Goal: Transaction & Acquisition: Purchase product/service

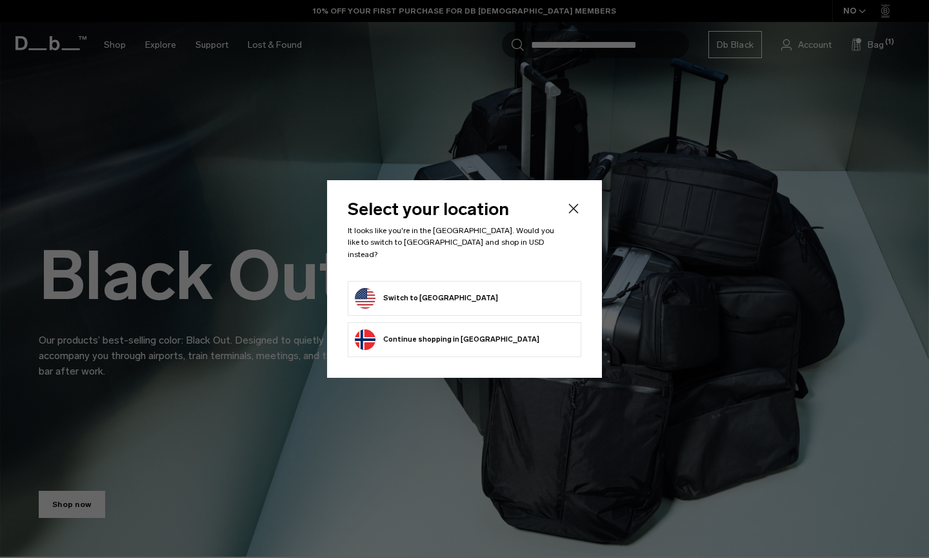
click at [519, 288] on form "Switch to United States" at bounding box center [464, 298] width 219 height 21
click at [443, 294] on button "Switch to United States" at bounding box center [426, 298] width 143 height 21
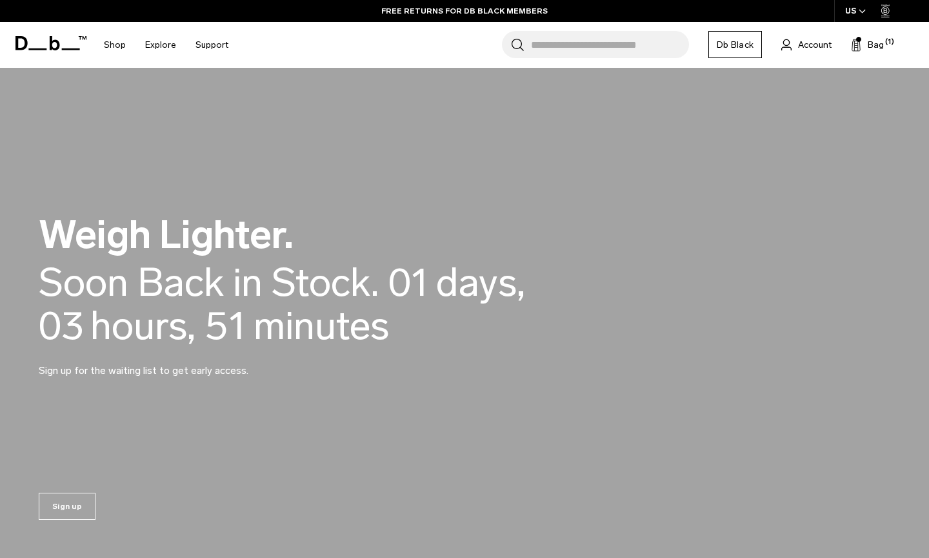
scroll to position [934, 0]
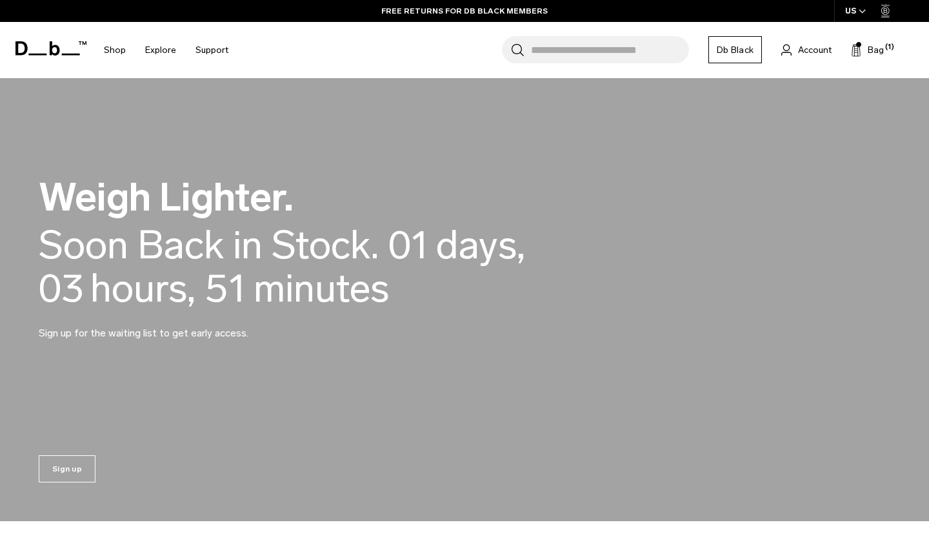
click at [450, 223] on span "days," at bounding box center [480, 244] width 89 height 43
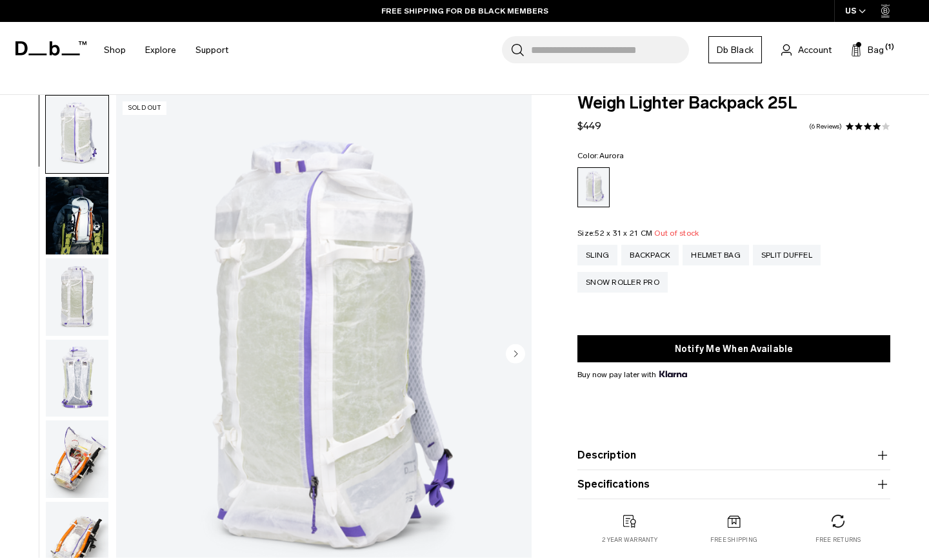
scroll to position [321, 0]
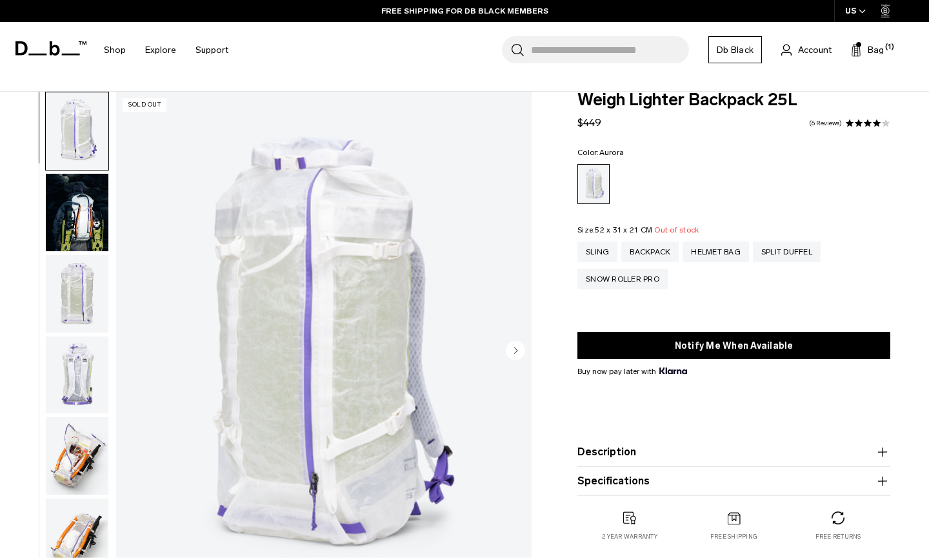
click at [603, 290] on div "Sling Backpack Helmet Bag Split Duffel Snow Roller Pro" at bounding box center [734, 274] width 313 height 66
click at [602, 286] on div "Snow Roller Pro" at bounding box center [623, 279] width 90 height 21
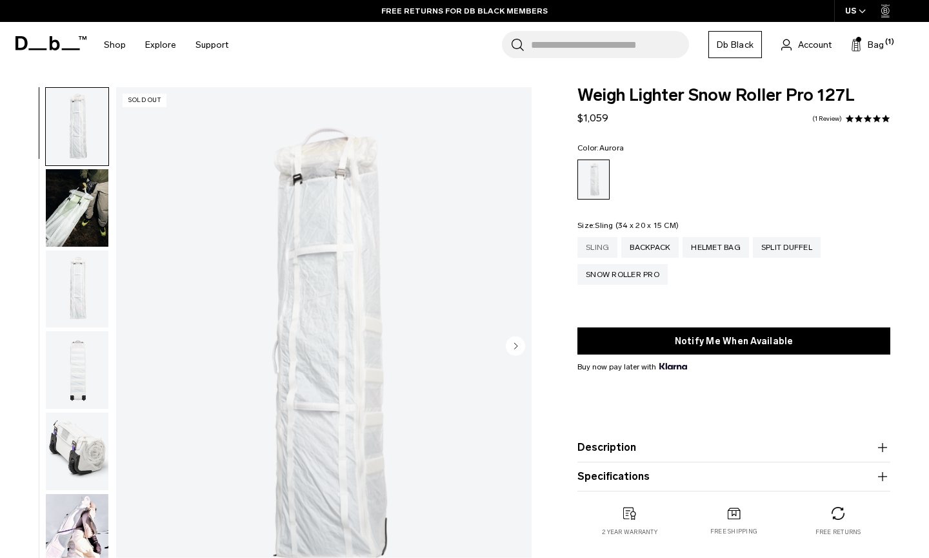
click at [596, 250] on div "Sling" at bounding box center [598, 247] width 40 height 21
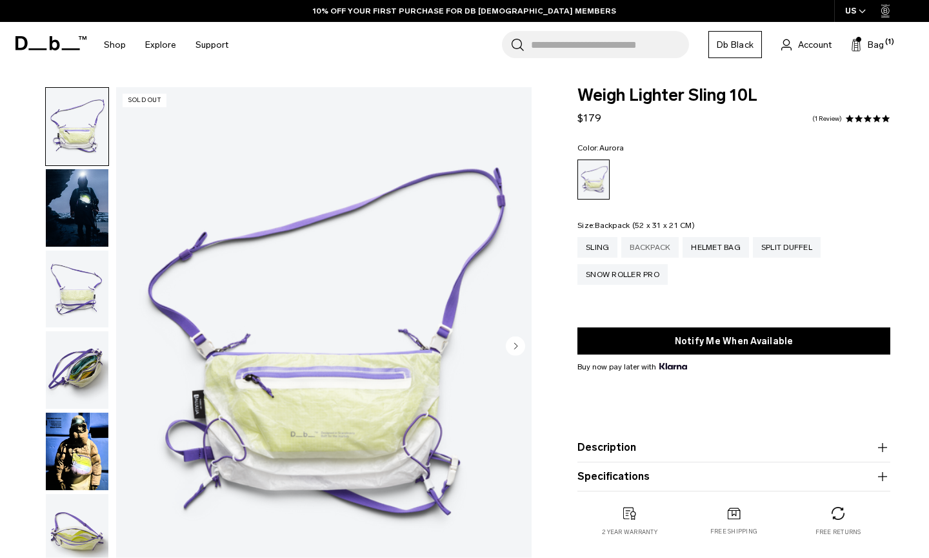
click at [641, 248] on div "Backpack" at bounding box center [650, 247] width 57 height 21
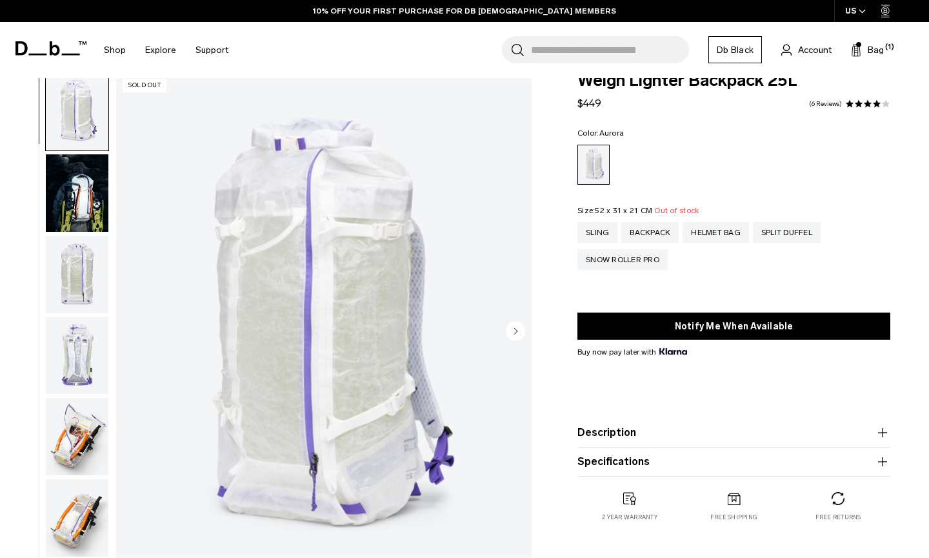
scroll to position [342, 0]
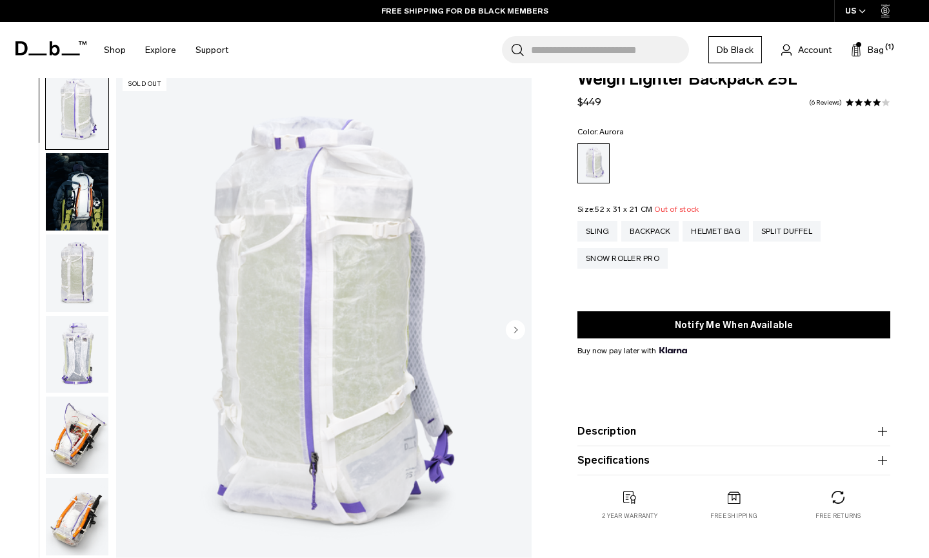
click at [70, 196] on img "button" at bounding box center [77, 191] width 63 height 77
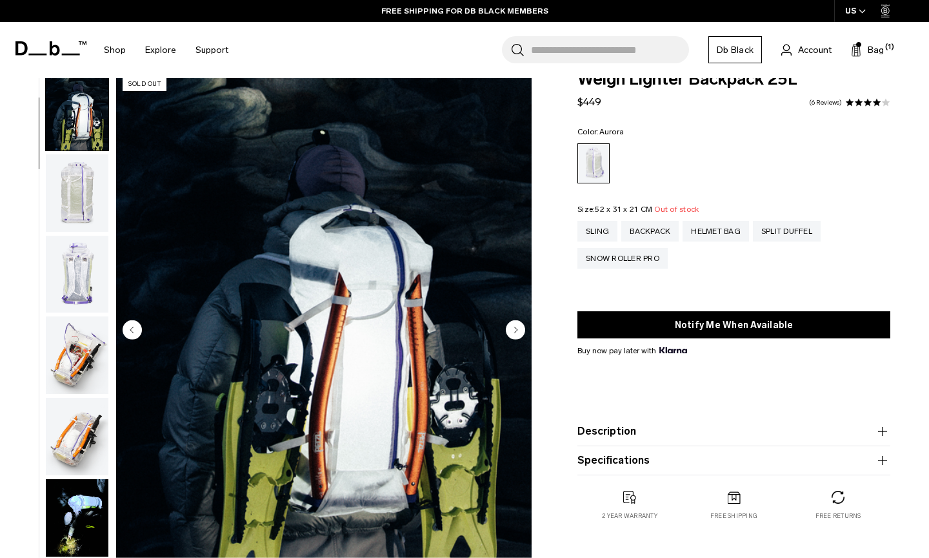
scroll to position [82, 0]
click at [74, 198] on img "button" at bounding box center [77, 190] width 63 height 77
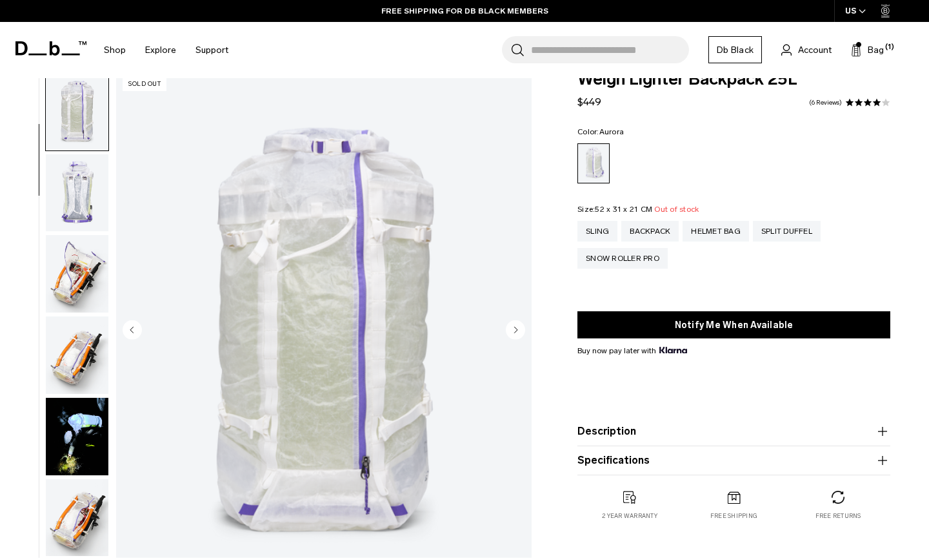
scroll to position [163, 0]
click at [74, 198] on img "button" at bounding box center [77, 190] width 63 height 77
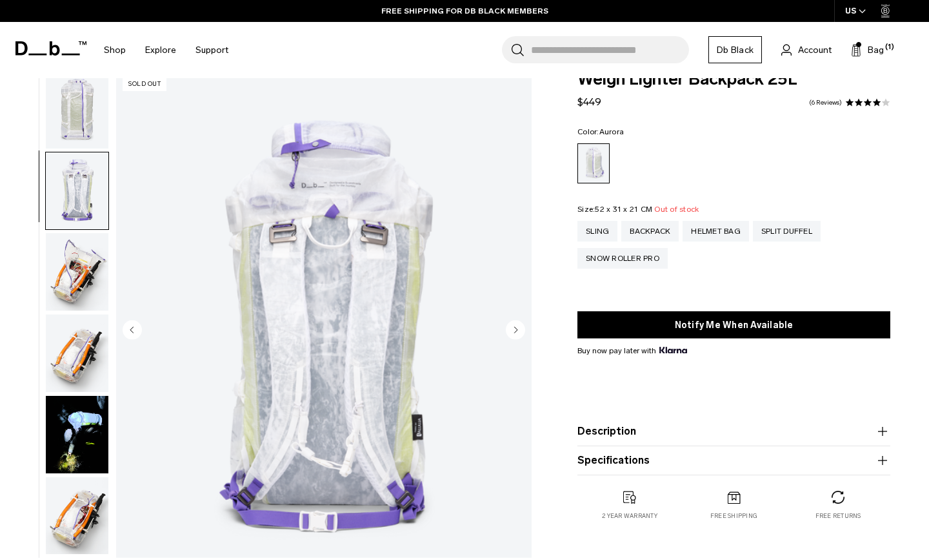
scroll to position [245, 0]
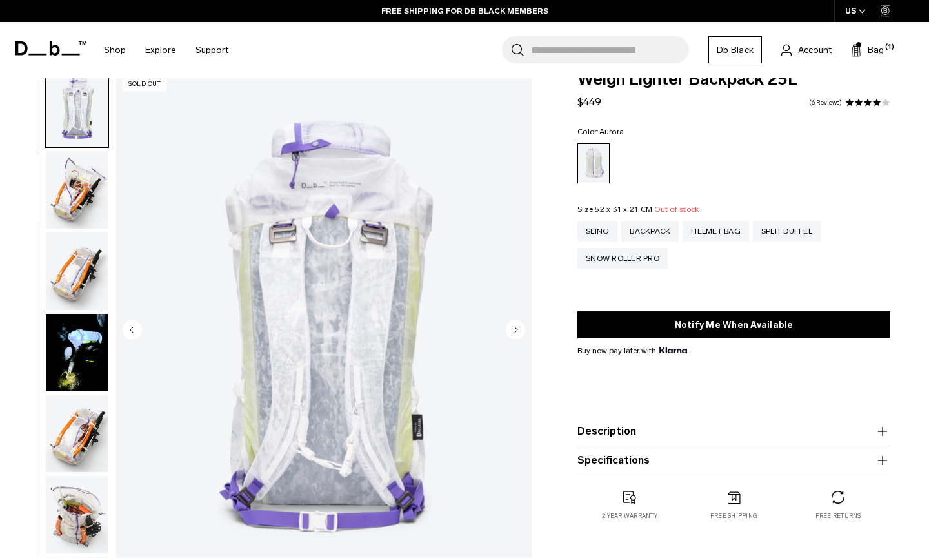
click at [74, 198] on img "button" at bounding box center [77, 189] width 63 height 77
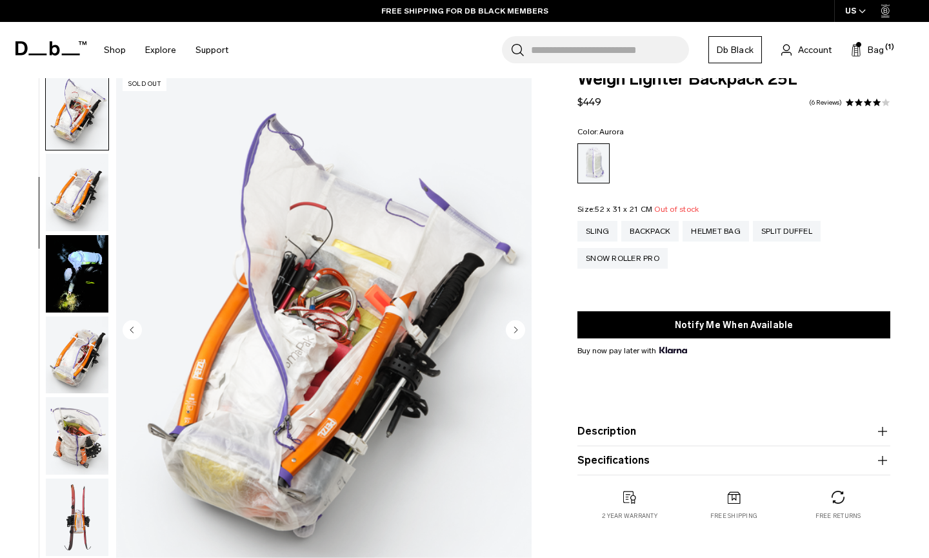
scroll to position [327, 0]
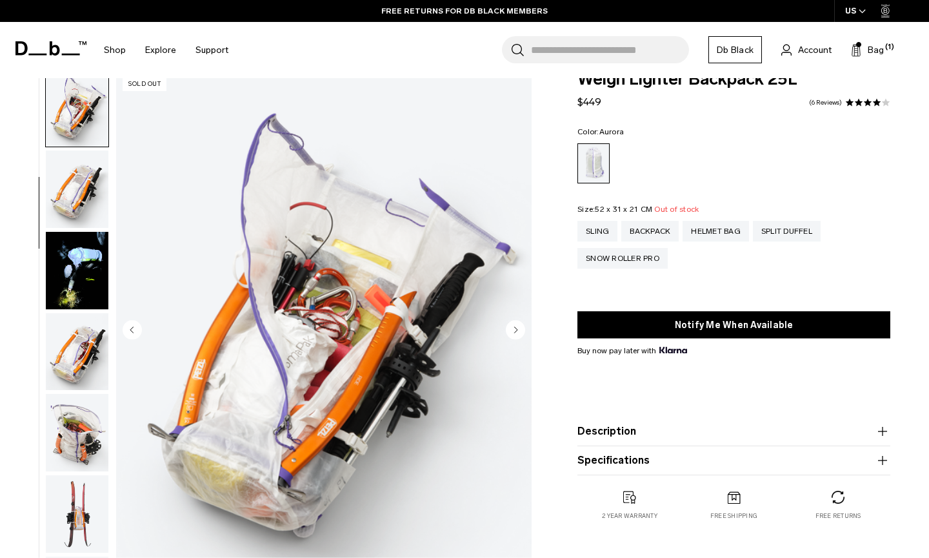
click at [74, 198] on img "button" at bounding box center [77, 188] width 63 height 77
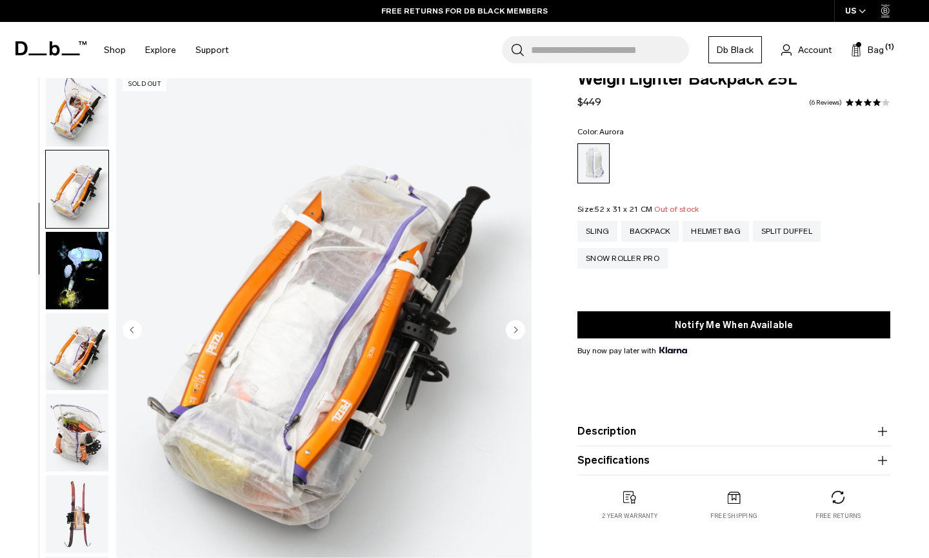
scroll to position [409, 0]
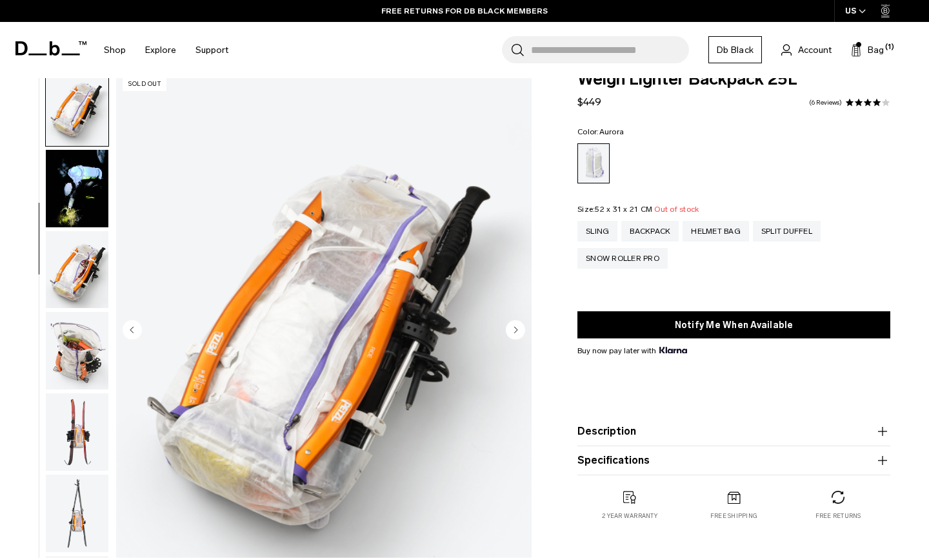
click at [74, 198] on img "button" at bounding box center [77, 188] width 63 height 77
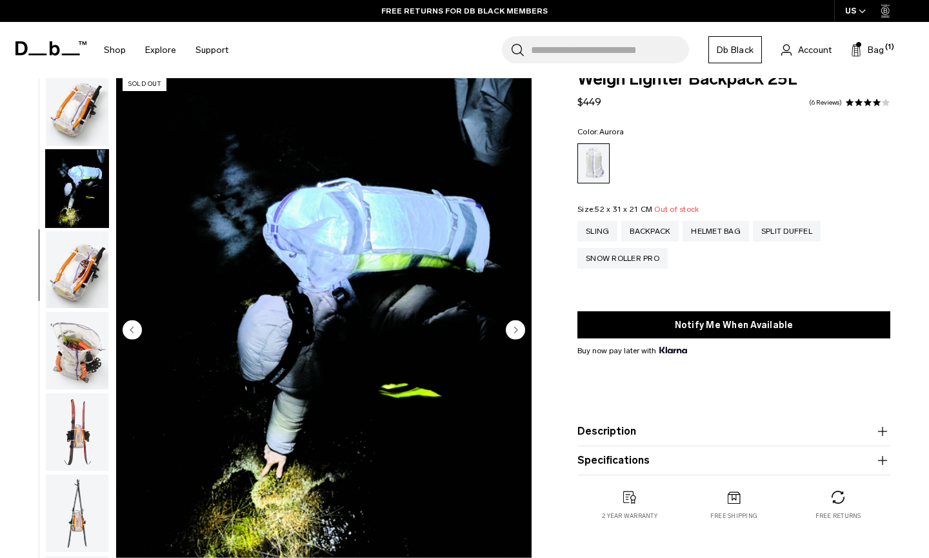
scroll to position [491, 0]
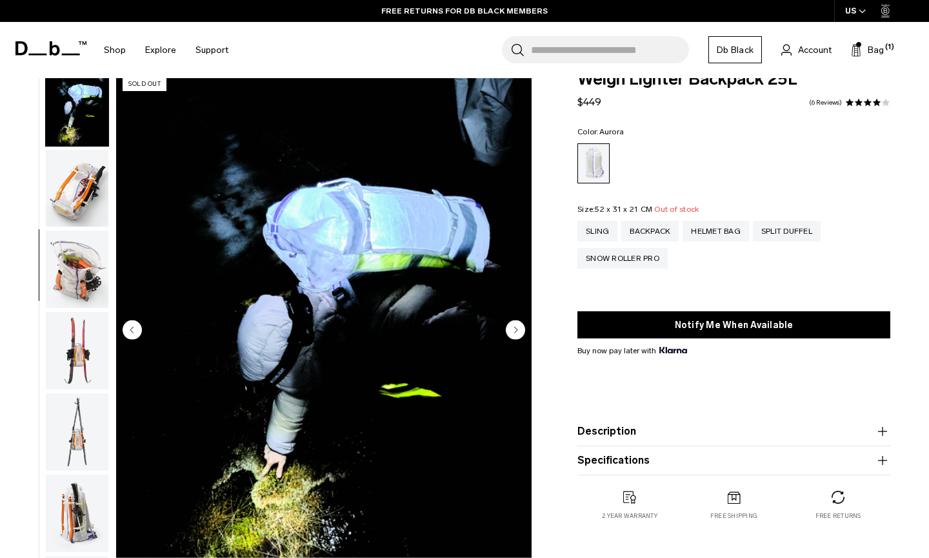
click at [74, 198] on img "button" at bounding box center [77, 188] width 63 height 77
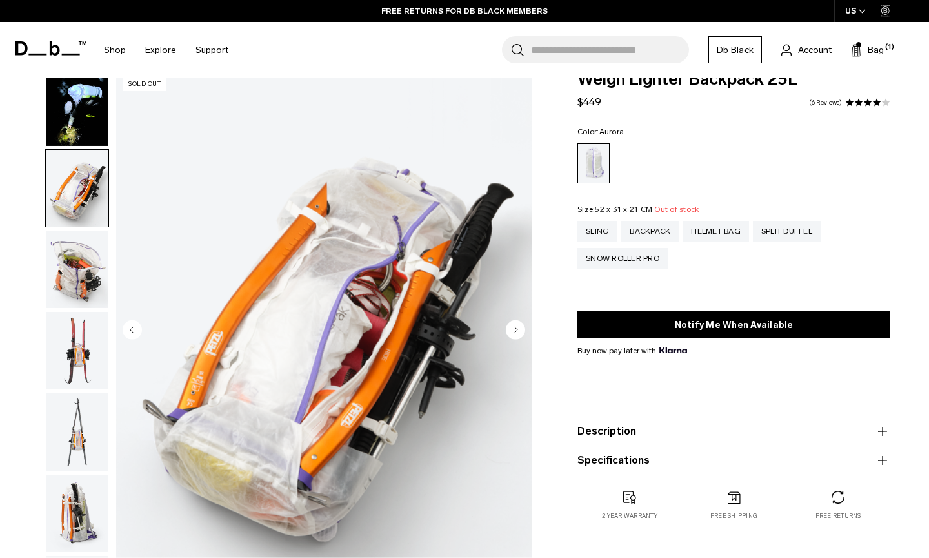
scroll to position [573, 0]
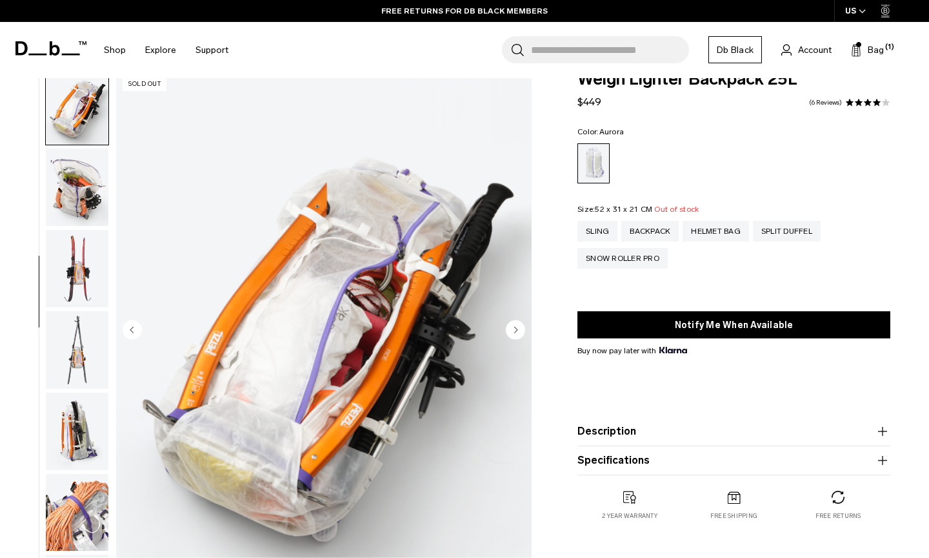
click at [74, 198] on img "button" at bounding box center [77, 186] width 63 height 77
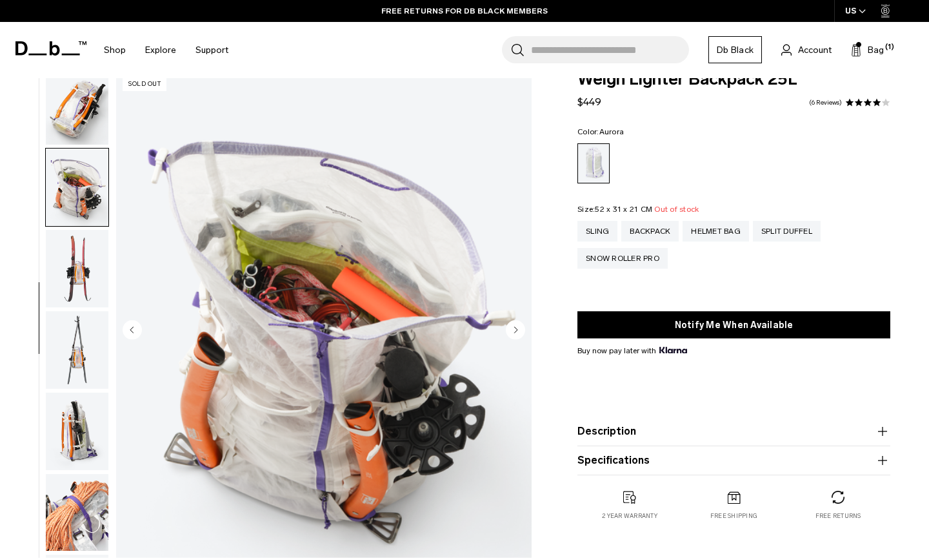
scroll to position [654, 0]
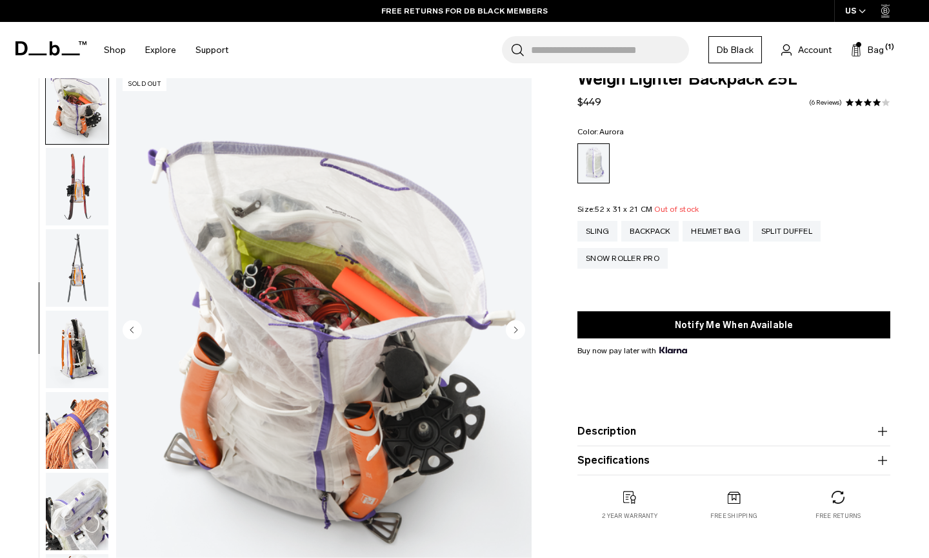
click at [74, 198] on img "button" at bounding box center [77, 186] width 63 height 77
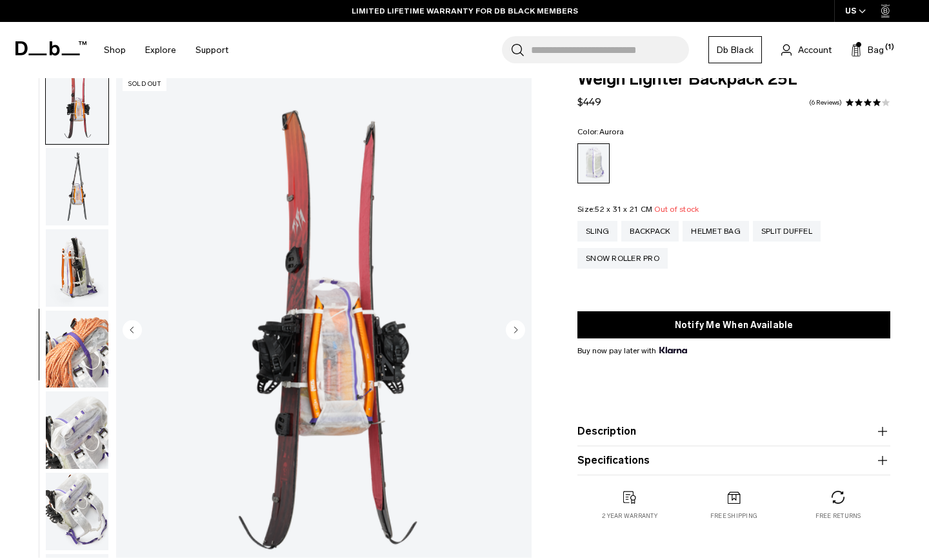
click at [74, 198] on img "button" at bounding box center [77, 186] width 63 height 77
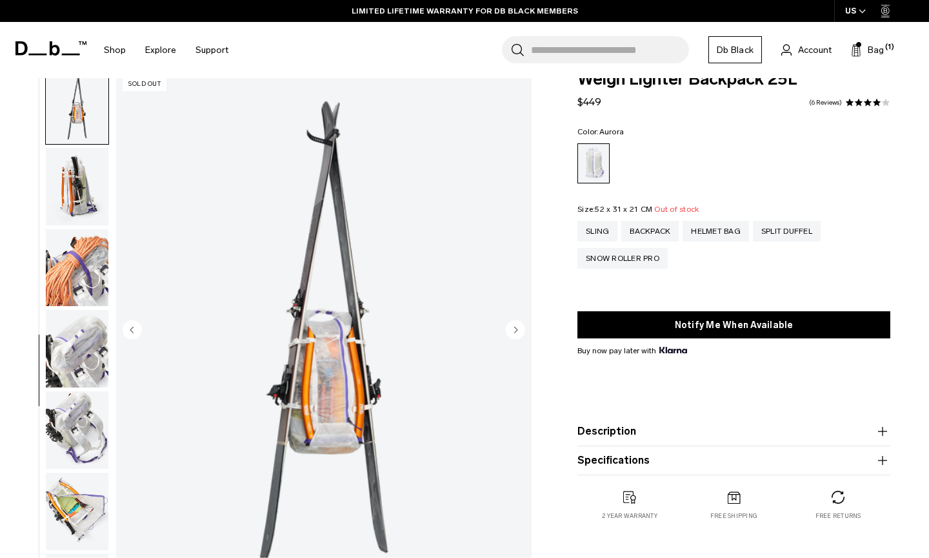
scroll to position [818, 0]
click at [74, 198] on img "button" at bounding box center [77, 185] width 63 height 77
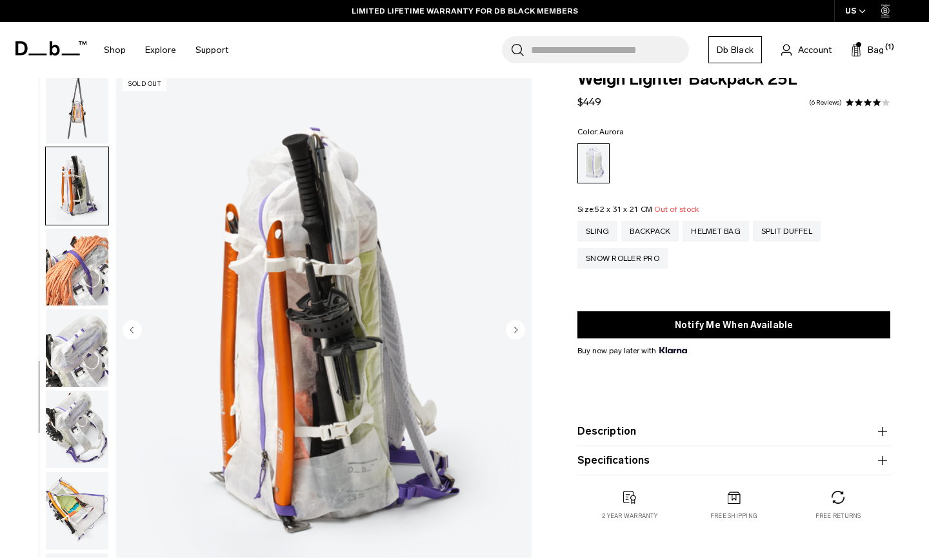
scroll to position [900, 0]
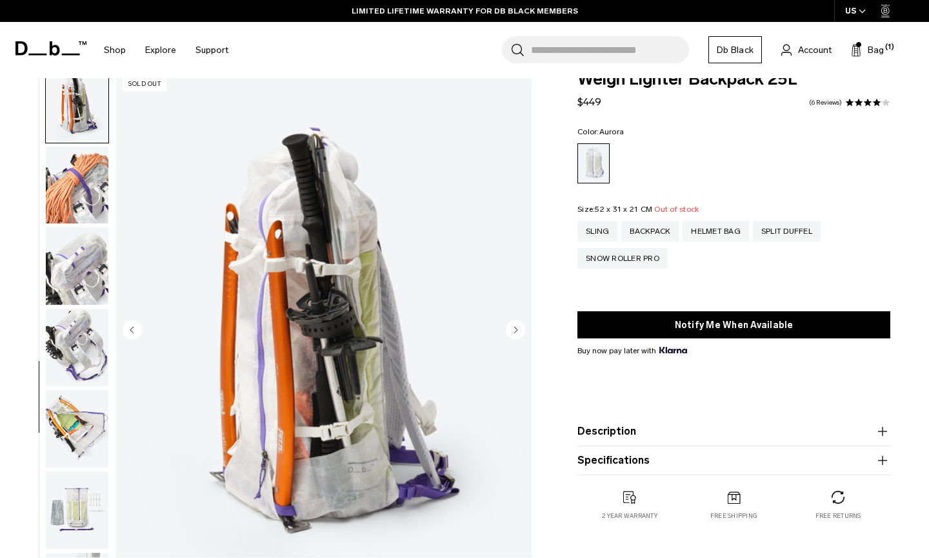
click at [74, 198] on img "button" at bounding box center [77, 185] width 63 height 77
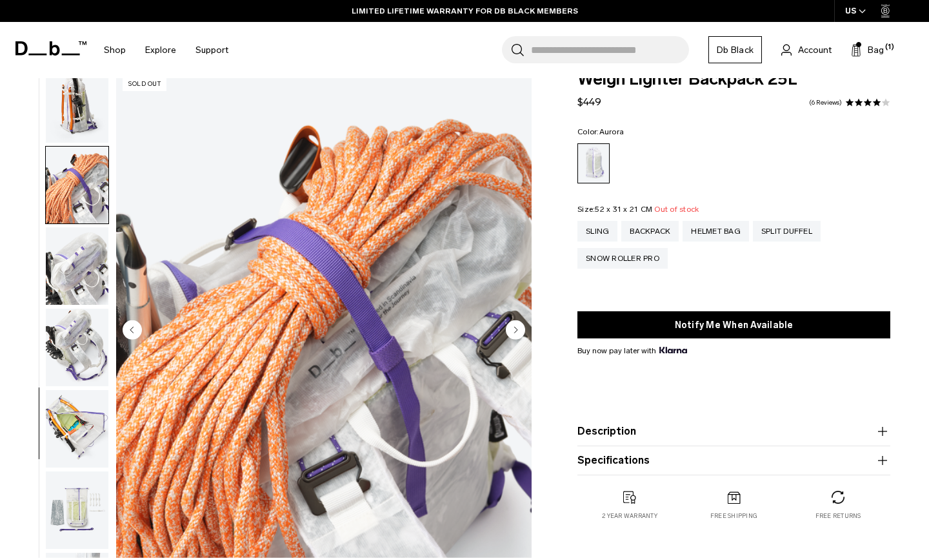
scroll to position [950, 0]
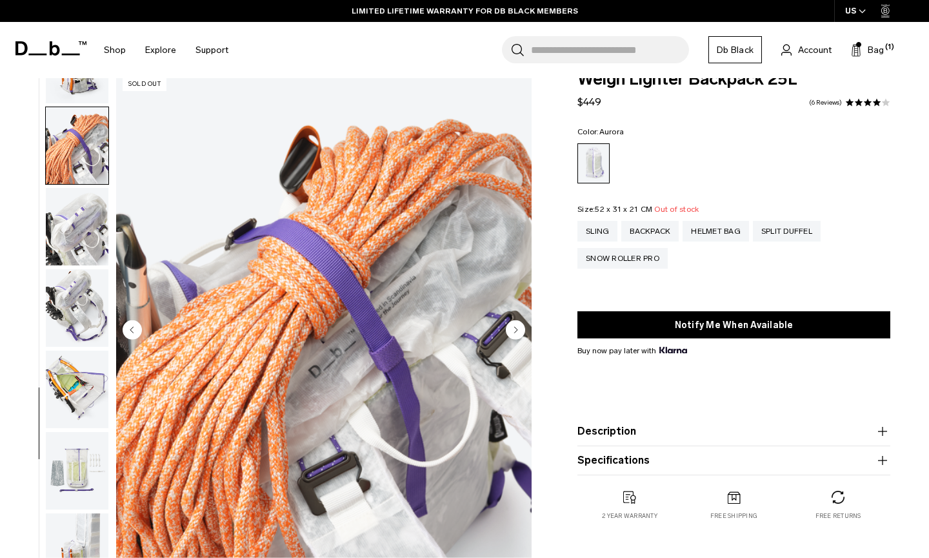
click at [74, 198] on img "button" at bounding box center [77, 226] width 63 height 77
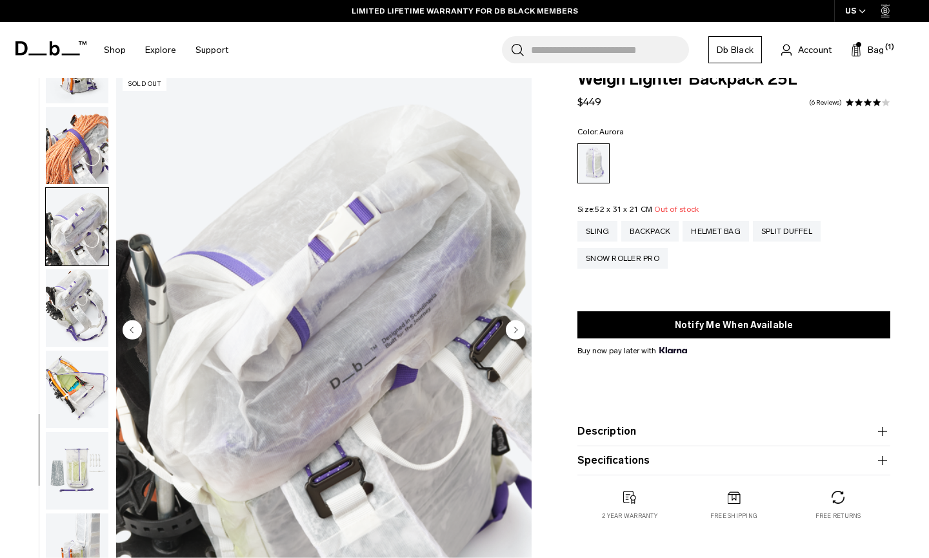
click at [93, 313] on img "button" at bounding box center [77, 307] width 63 height 77
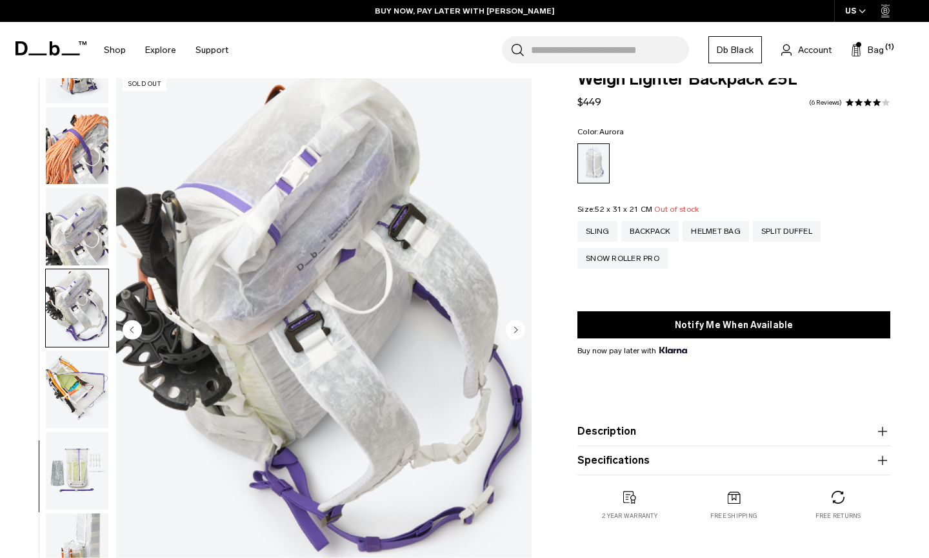
click at [92, 387] on img "button" at bounding box center [77, 388] width 63 height 77
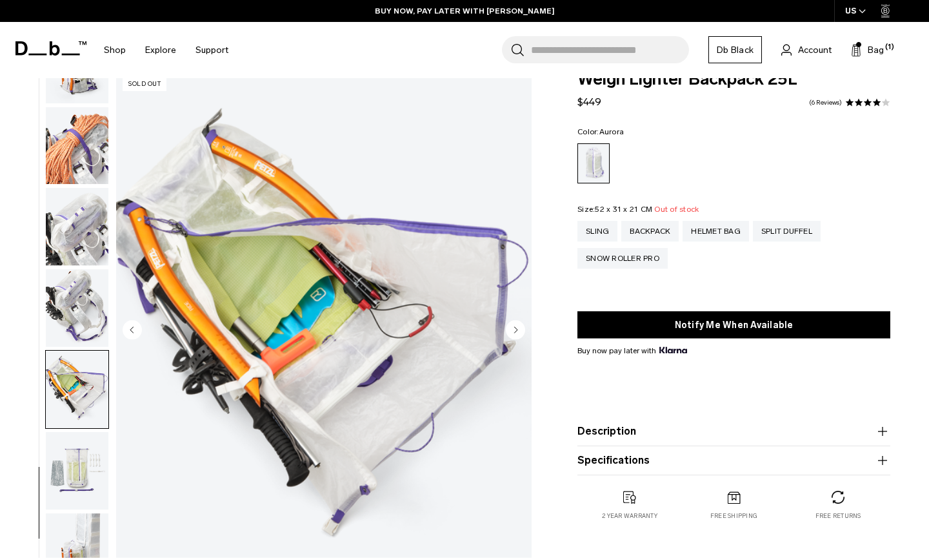
click at [91, 449] on img "button" at bounding box center [77, 470] width 63 height 77
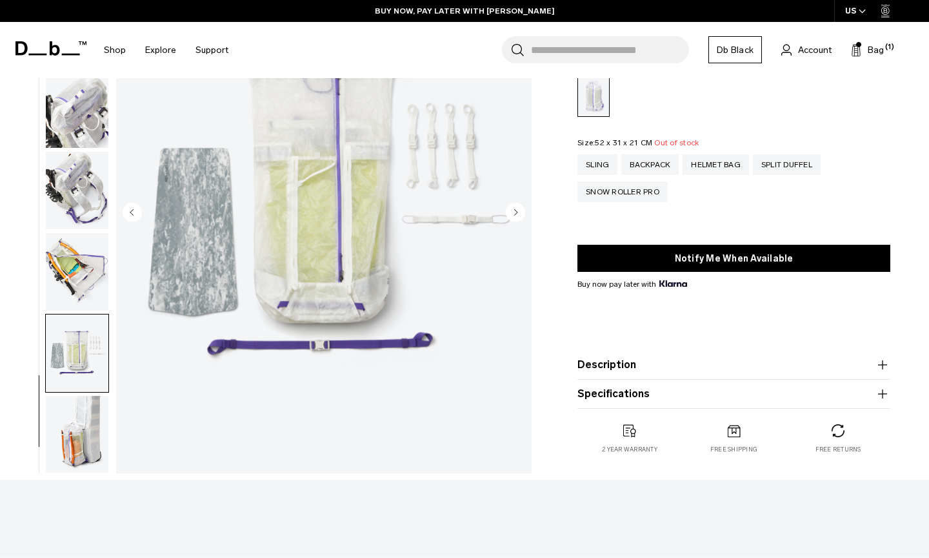
scroll to position [471, 0]
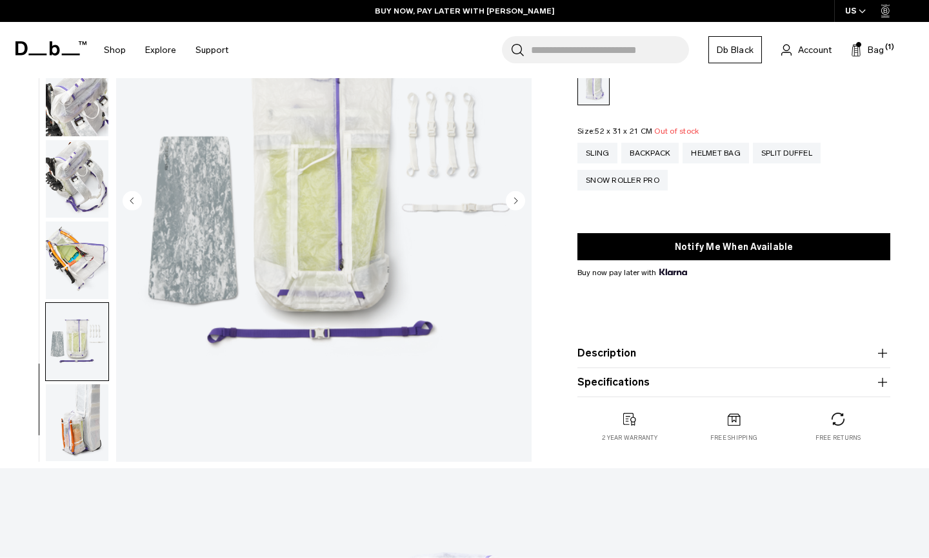
click at [82, 401] on img "button" at bounding box center [77, 422] width 63 height 77
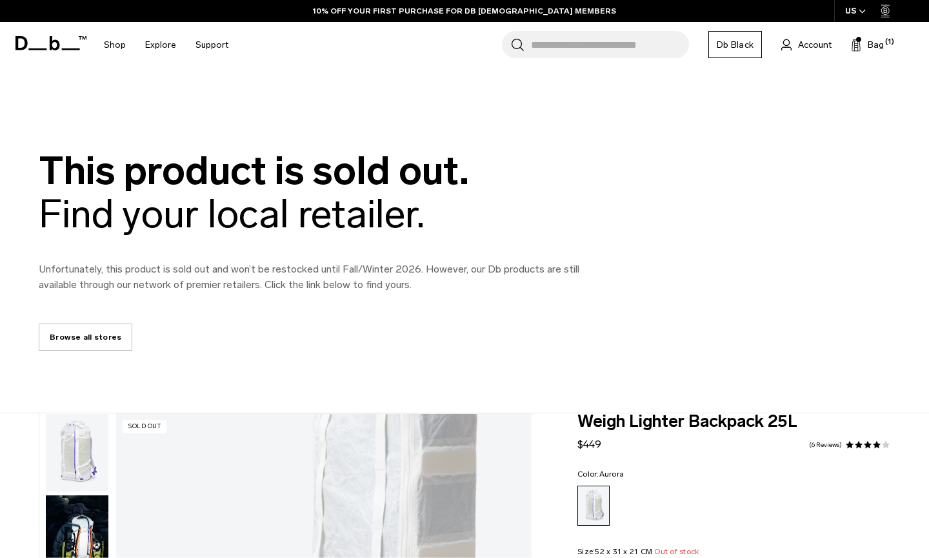
scroll to position [0, 0]
click at [47, 35] on span at bounding box center [50, 43] width 71 height 49
click at [47, 42] on icon at bounding box center [50, 43] width 71 height 14
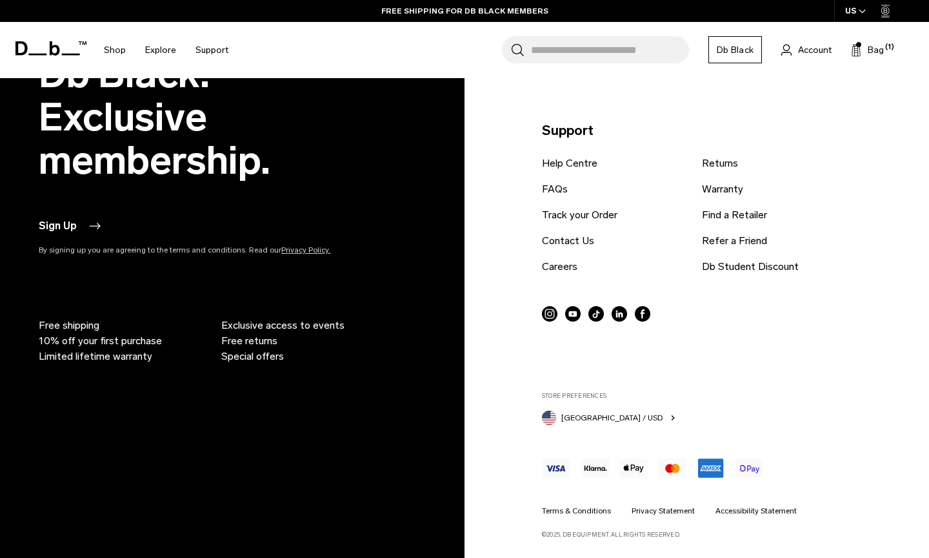
scroll to position [3125, 0]
